Goal: Task Accomplishment & Management: Manage account settings

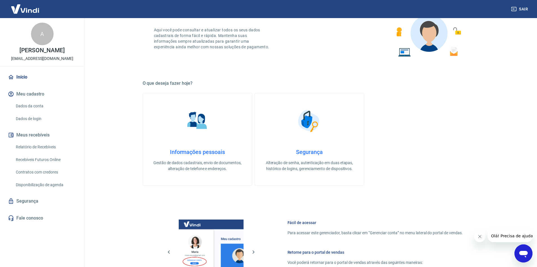
scroll to position [232, 0]
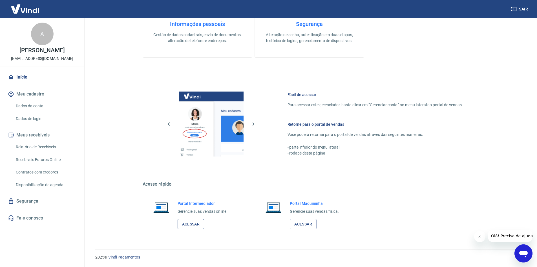
click at [194, 225] on link "Acessar" at bounding box center [191, 224] width 27 height 10
